Goal: Task Accomplishment & Management: Manage account settings

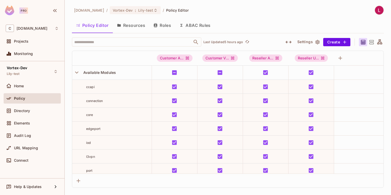
scroll to position [3, 0]
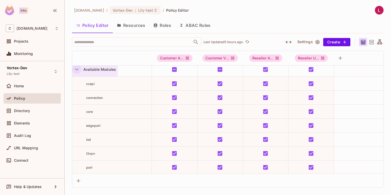
click at [74, 70] on icon "button" at bounding box center [76, 69] width 7 height 7
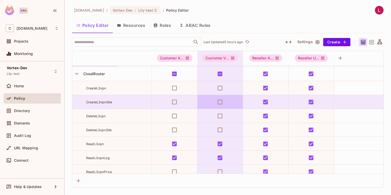
scroll to position [15, 0]
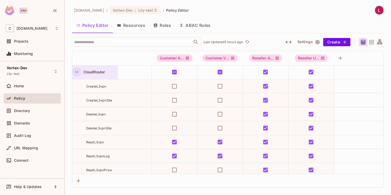
click at [77, 72] on icon "button" at bounding box center [76, 72] width 3 height 2
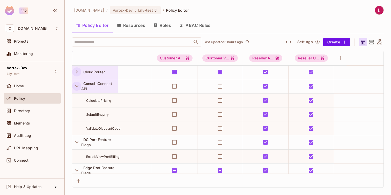
click at [74, 85] on icon "button" at bounding box center [76, 86] width 7 height 7
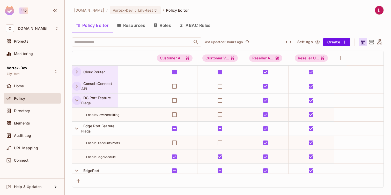
click at [76, 99] on icon "button" at bounding box center [76, 100] width 7 height 7
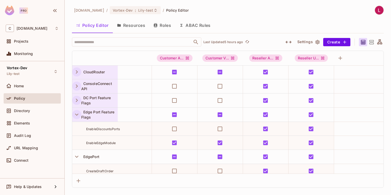
click at [73, 113] on icon "button" at bounding box center [76, 114] width 7 height 7
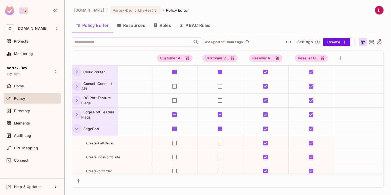
click at [76, 128] on icon "button" at bounding box center [76, 128] width 7 height 7
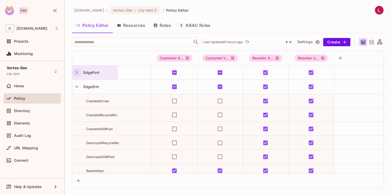
scroll to position [76, 0]
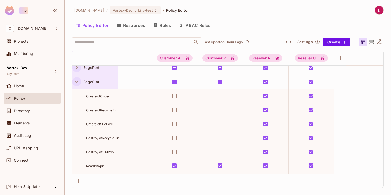
click at [74, 79] on icon "button" at bounding box center [76, 81] width 7 height 7
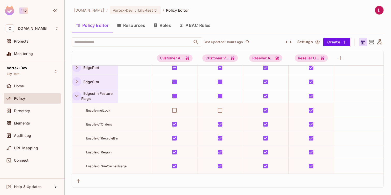
click at [73, 98] on icon "button" at bounding box center [76, 96] width 7 height 7
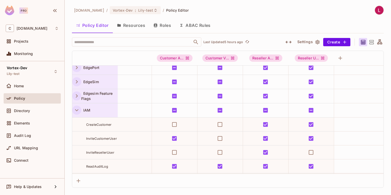
click at [73, 109] on icon "button" at bounding box center [76, 110] width 7 height 7
click at [75, 124] on icon "button" at bounding box center [76, 125] width 3 height 2
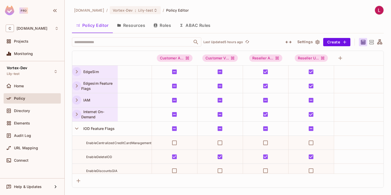
scroll to position [87, 0]
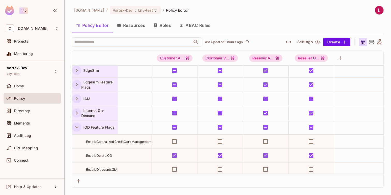
click at [75, 127] on icon "button" at bounding box center [76, 127] width 3 height 2
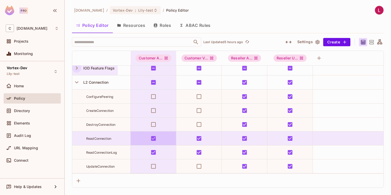
scroll to position [148, 0]
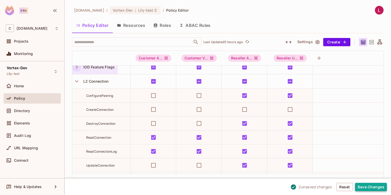
click at [366, 189] on button "Save Changes" at bounding box center [371, 187] width 32 height 8
click at [366, 187] on button "Save Changes" at bounding box center [371, 187] width 32 height 8
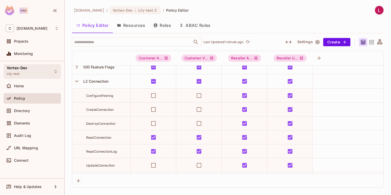
click at [57, 74] on div "Vortex-Dev Lily-test" at bounding box center [32, 71] width 57 height 14
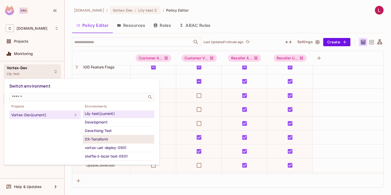
scroll to position [0, 0]
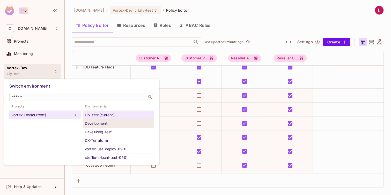
click at [96, 124] on div "Development" at bounding box center [118, 123] width 67 height 6
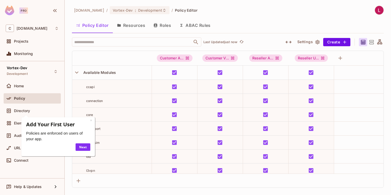
click at [249, 16] on div "[DOMAIN_NAME] / Vortex-Dev : Development / Policy Editor Policy Editor Resource…" at bounding box center [227, 97] width 311 height 182
